Goal: Information Seeking & Learning: Check status

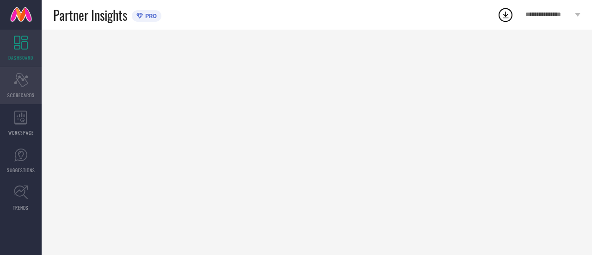
click at [19, 76] on icon at bounding box center [21, 80] width 14 height 14
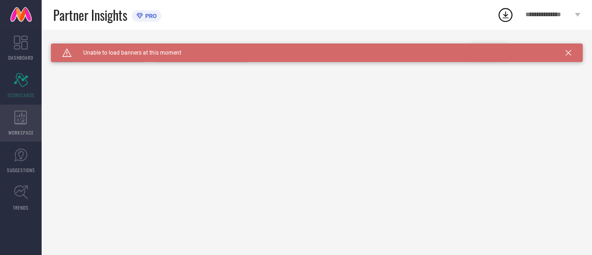
type input "All"
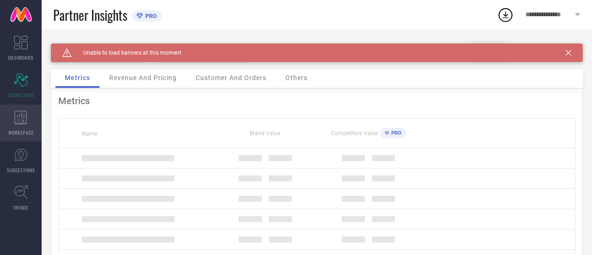
click at [20, 117] on icon at bounding box center [20, 118] width 13 height 14
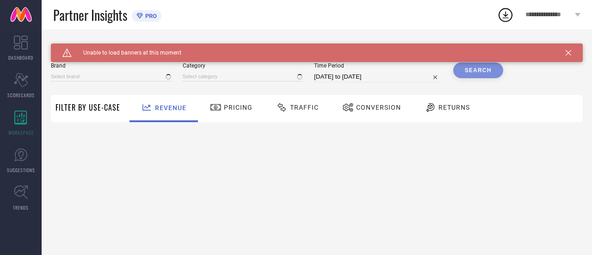
type input "[PERSON_NAME] BY KISAH"
type input "All"
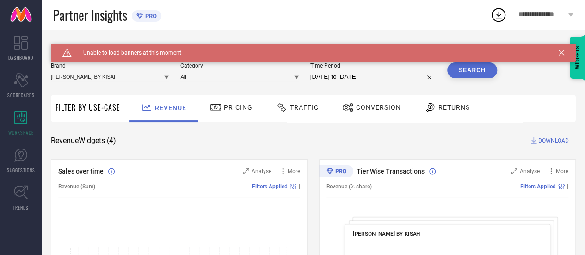
click at [362, 110] on span "Conversion" at bounding box center [378, 107] width 45 height 7
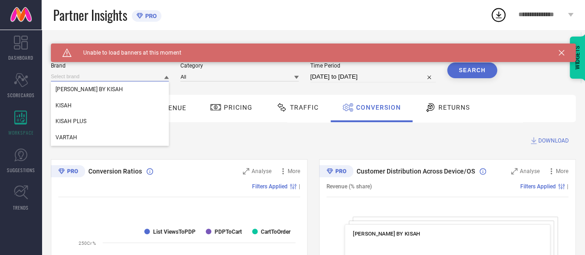
click at [161, 79] on input at bounding box center [110, 77] width 118 height 10
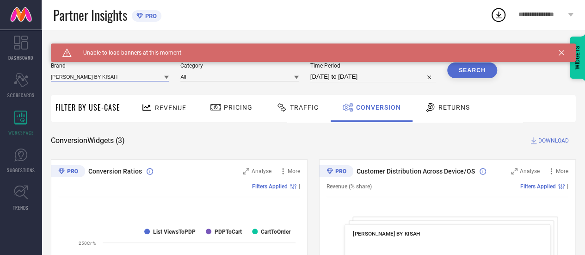
click at [129, 81] on input at bounding box center [110, 77] width 118 height 10
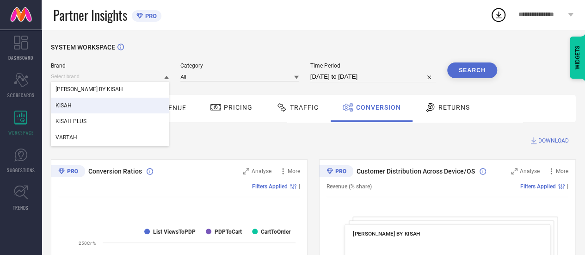
click at [79, 106] on div "KISAH" at bounding box center [110, 106] width 118 height 16
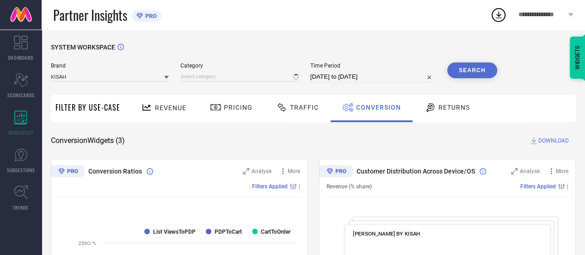
click at [475, 74] on button "Search" at bounding box center [472, 70] width 50 height 16
click at [465, 70] on div "Search" at bounding box center [472, 70] width 50 height 16
